Goal: Transaction & Acquisition: Purchase product/service

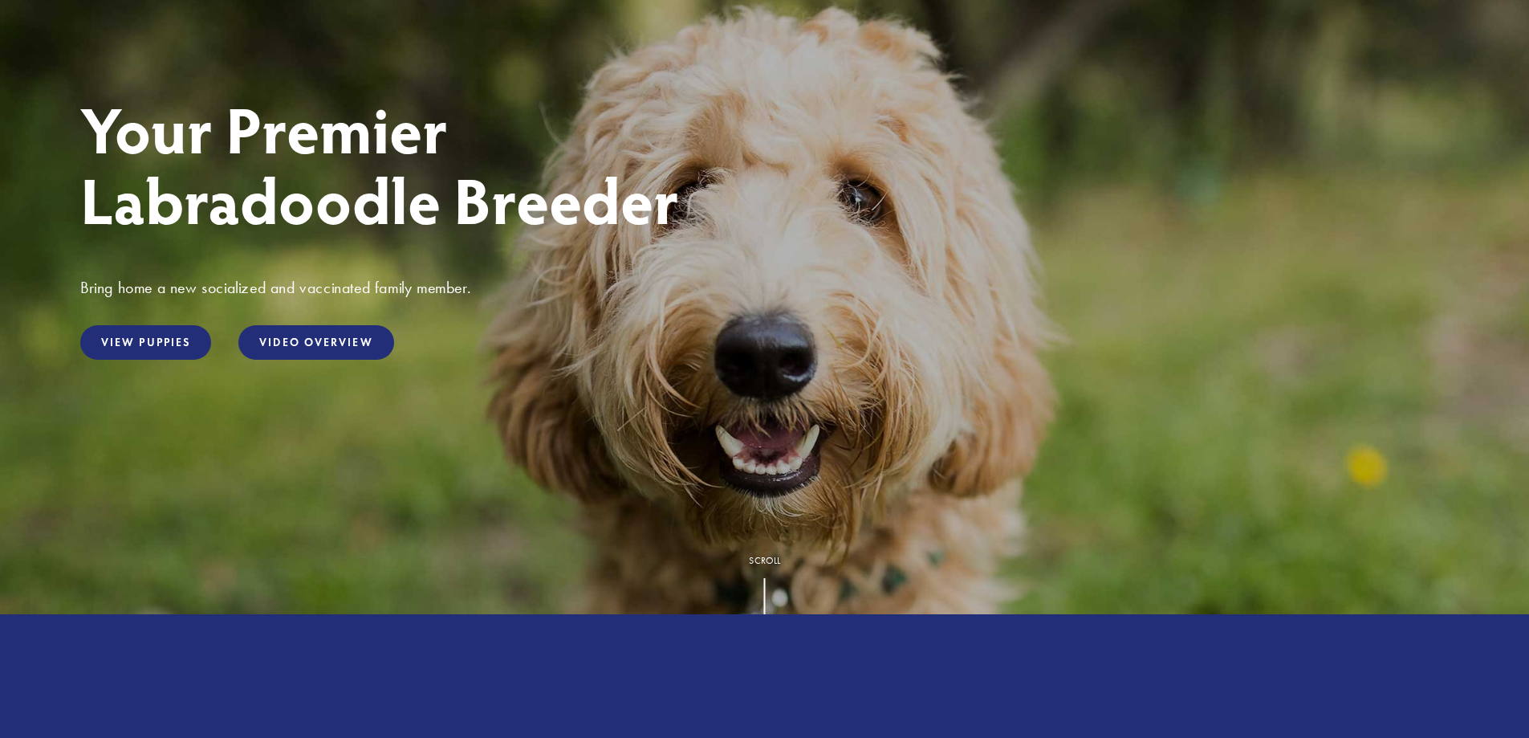
scroll to position [214, 0]
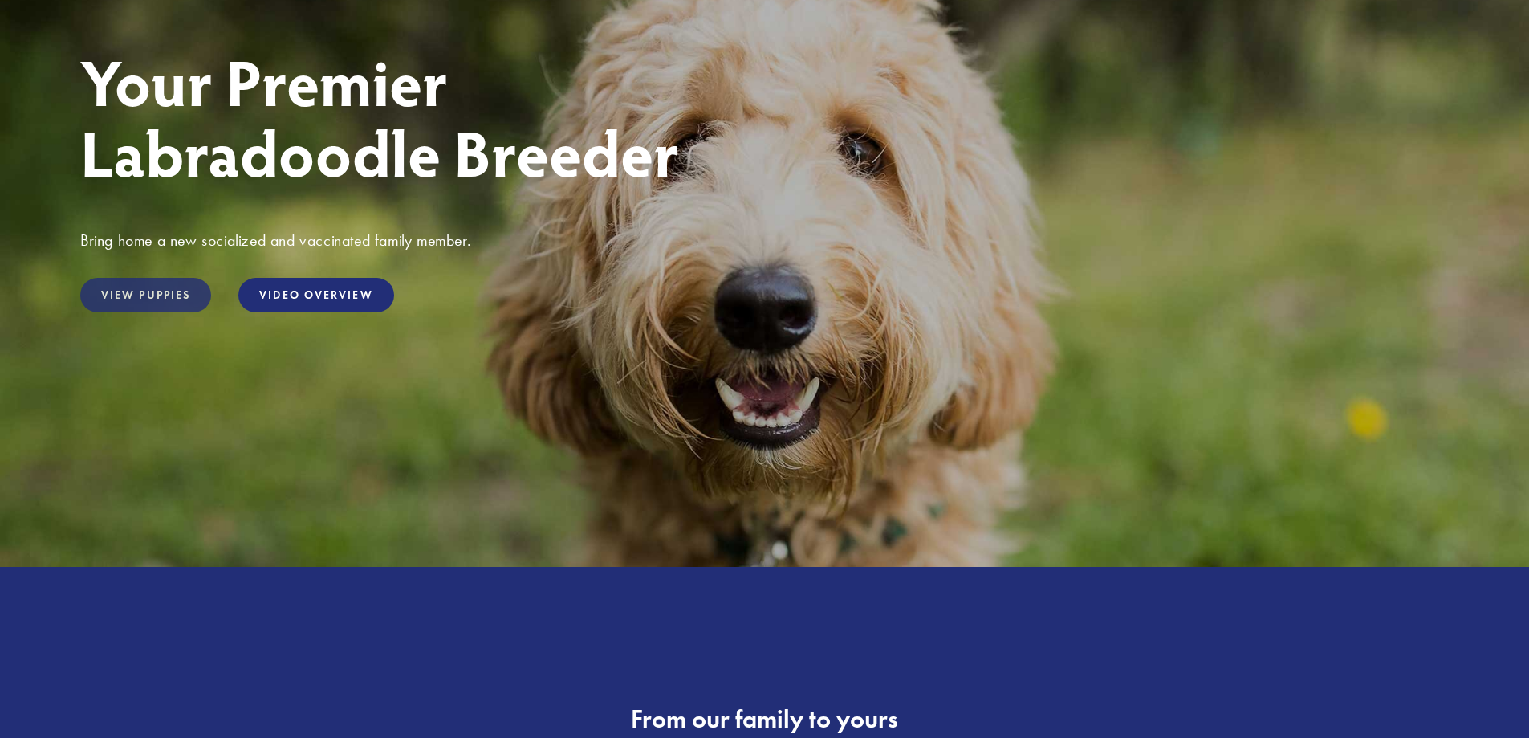
click at [153, 301] on link "View Puppies" at bounding box center [145, 295] width 131 height 35
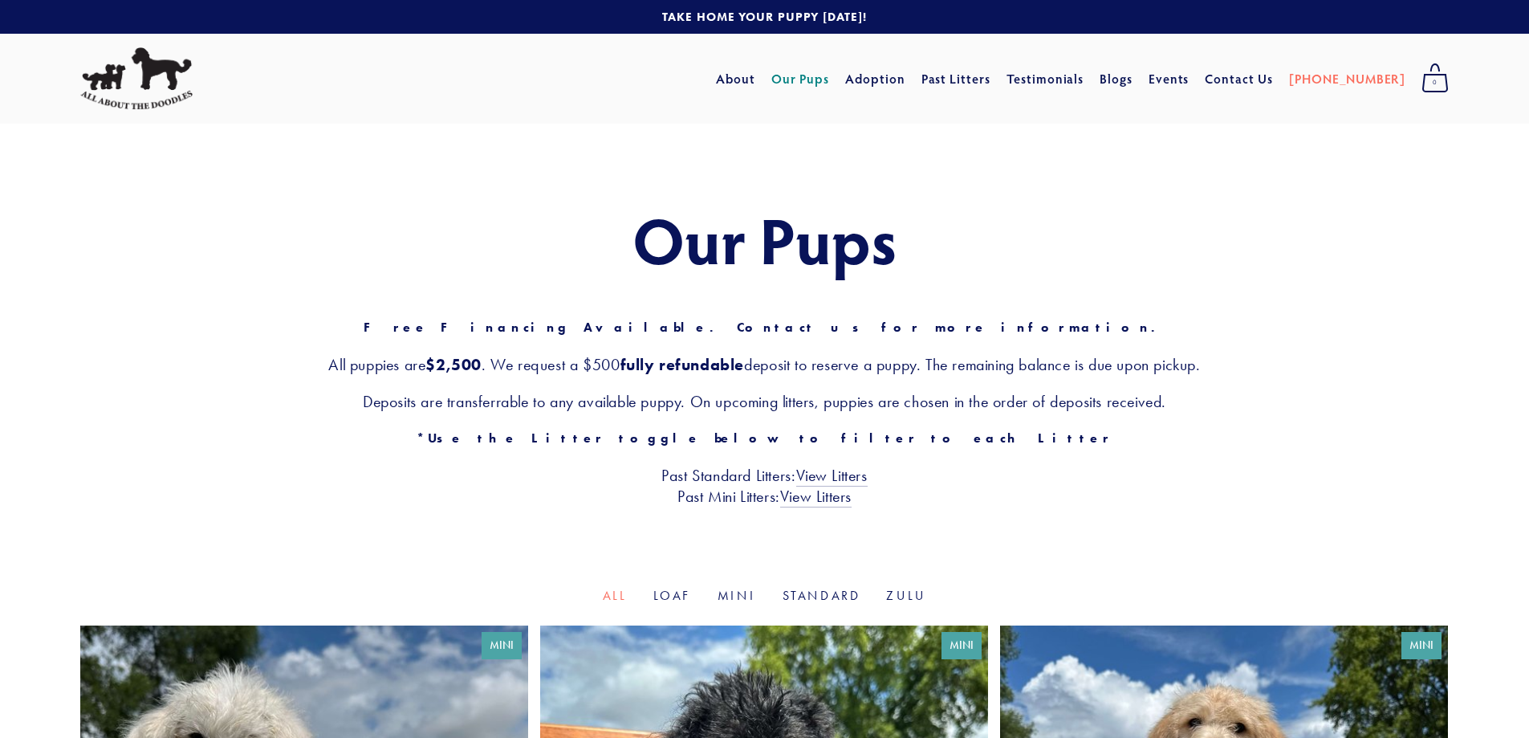
click at [830, 85] on link "Our Pups" at bounding box center [801, 78] width 59 height 29
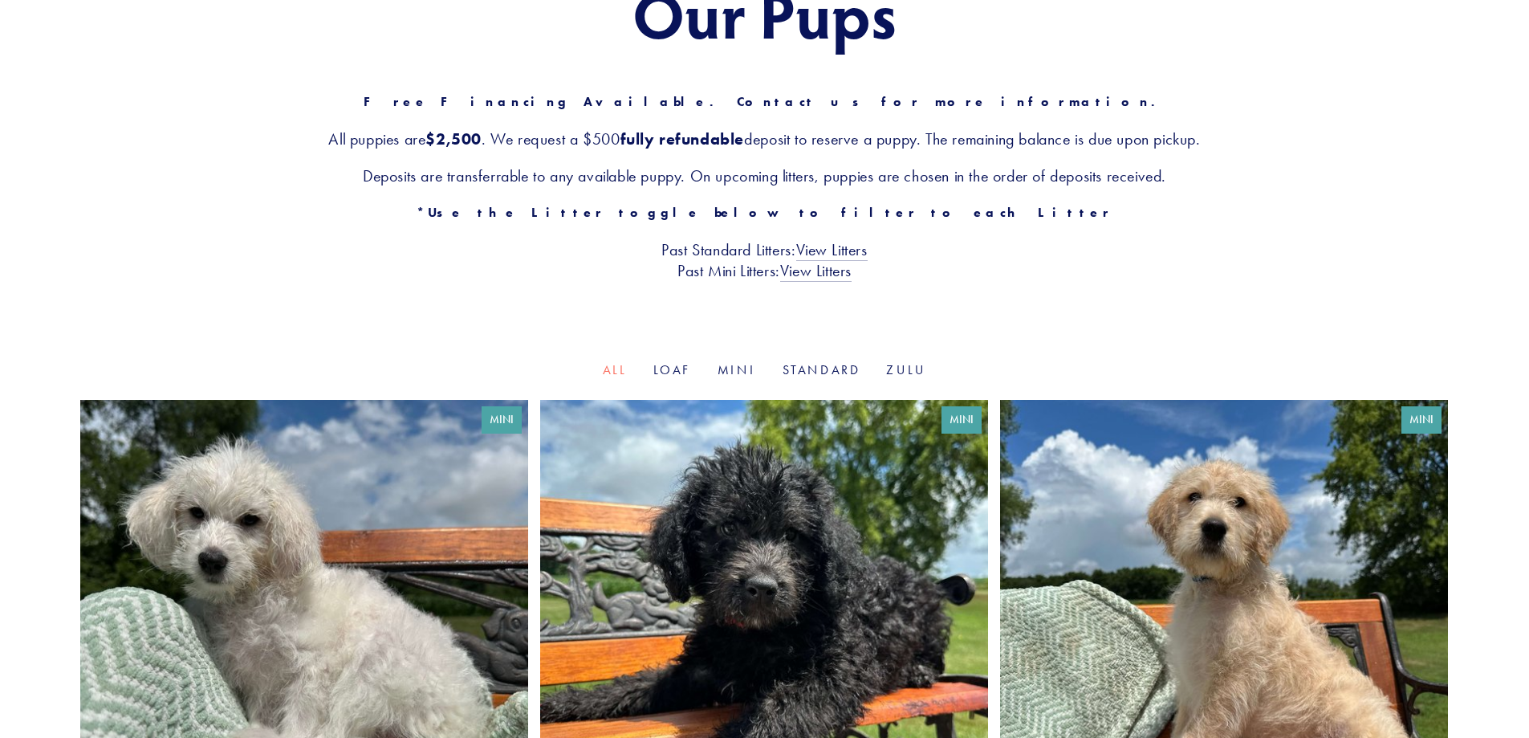
scroll to position [267, 0]
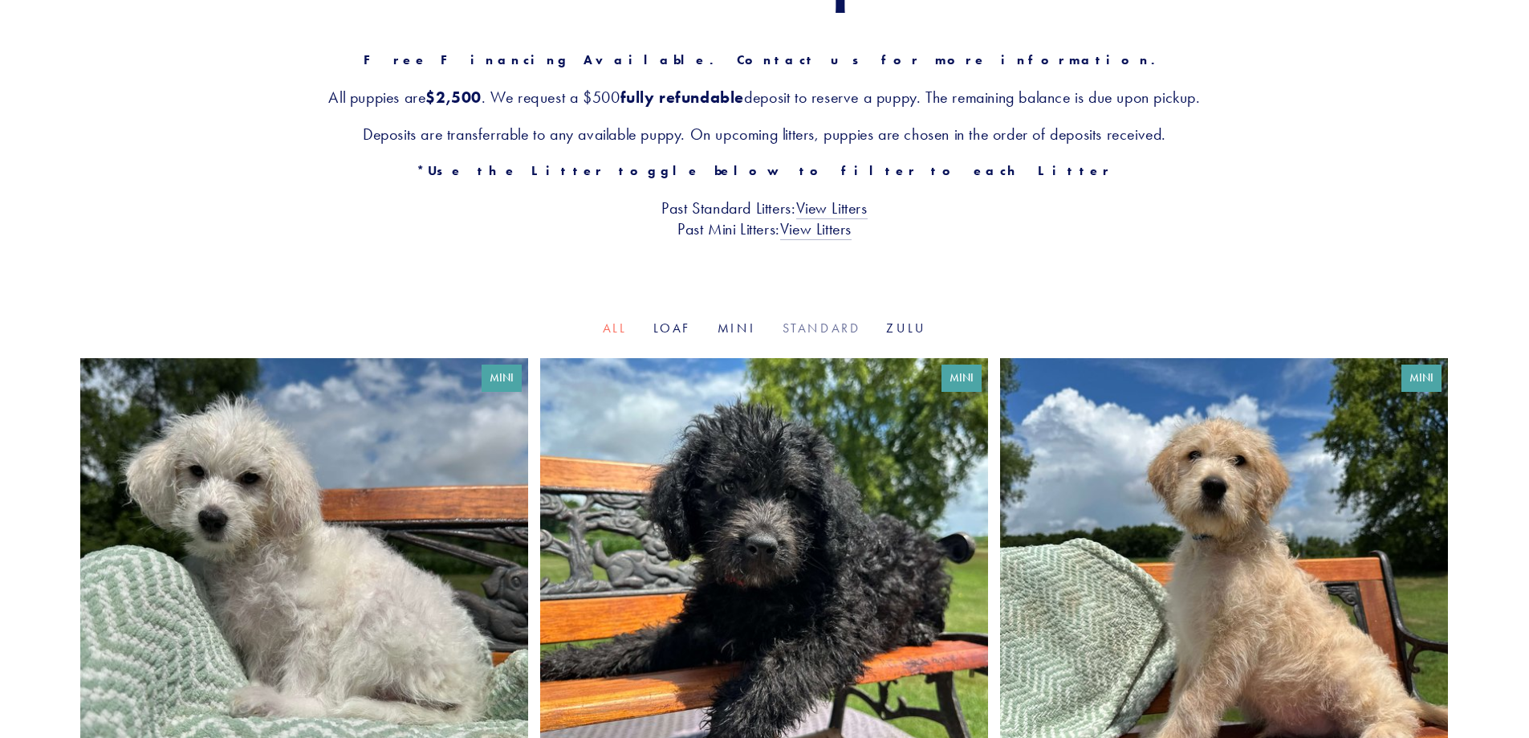
click at [820, 325] on link "Standard" at bounding box center [822, 327] width 79 height 15
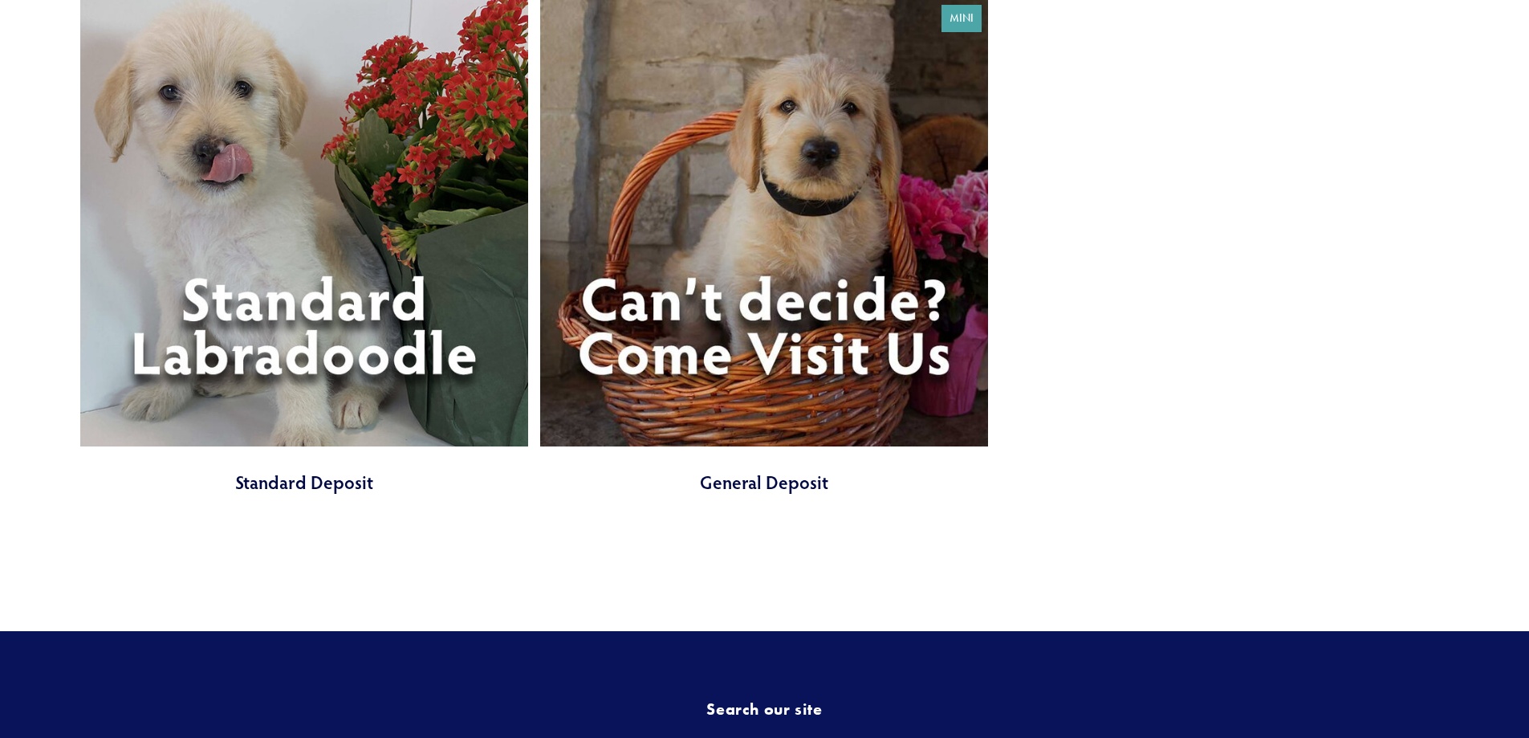
scroll to position [642, 0]
